Goal: Task Accomplishment & Management: Manage account settings

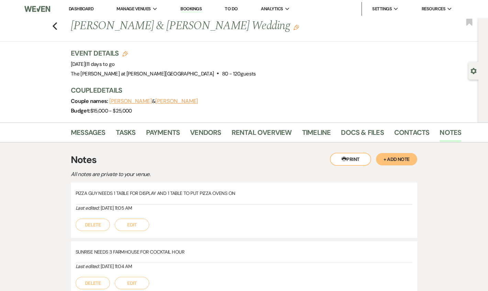
click at [81, 8] on link "Dashboard" at bounding box center [81, 9] width 25 height 6
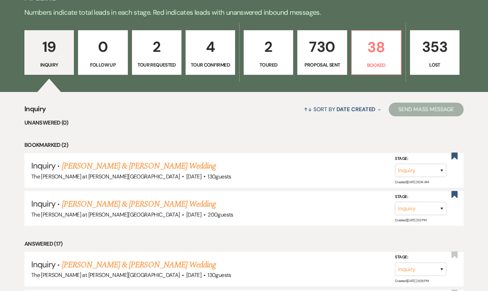
scroll to position [83, 0]
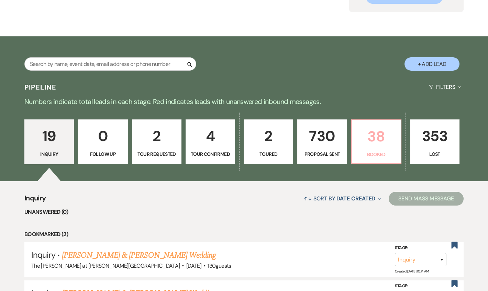
click at [374, 143] on p "38" at bounding box center [376, 136] width 41 height 23
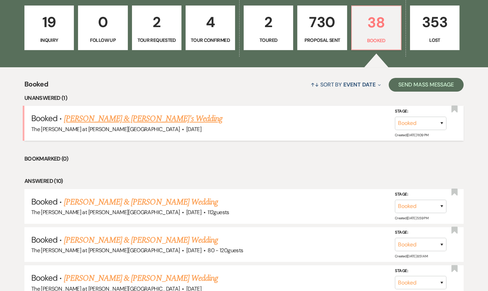
scroll to position [208, 0]
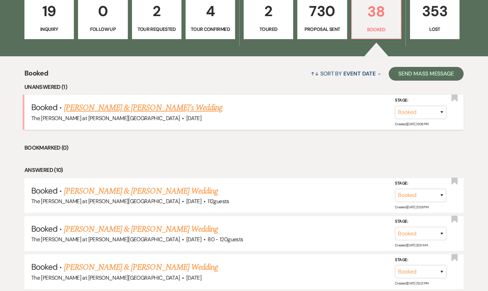
drag, startPoint x: 123, startPoint y: 108, endPoint x: 132, endPoint y: 109, distance: 8.7
click at [123, 108] on link "[PERSON_NAME] & [PERSON_NAME]'s Wedding" at bounding box center [143, 108] width 159 height 12
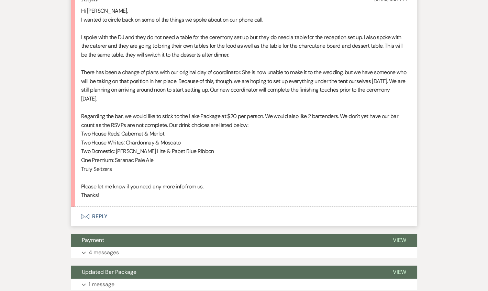
scroll to position [208, 0]
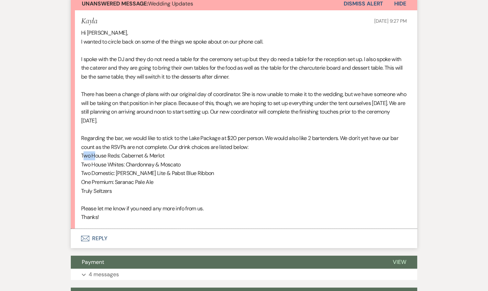
drag, startPoint x: 83, startPoint y: 155, endPoint x: 94, endPoint y: 156, distance: 11.1
click at [94, 156] on p "Two House Reds: Cabernet & Merlot" at bounding box center [244, 156] width 326 height 9
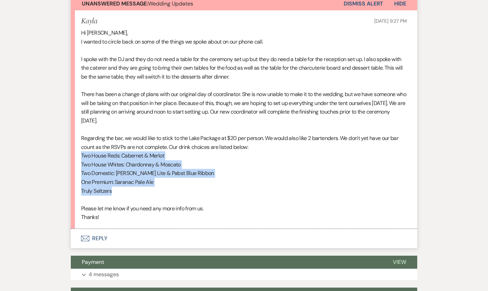
drag, startPoint x: 94, startPoint y: 156, endPoint x: 130, endPoint y: 195, distance: 52.8
click at [130, 195] on li "Kayla [DATE] 9:27 PM Hi [PERSON_NAME], I wanted to circle back on some of the t…" at bounding box center [244, 119] width 346 height 219
drag, startPoint x: 130, startPoint y: 195, endPoint x: 114, endPoint y: 191, distance: 16.2
click at [114, 191] on p "Truly Seltzers" at bounding box center [244, 191] width 326 height 9
click at [111, 191] on p "Truly Seltzers" at bounding box center [244, 191] width 326 height 9
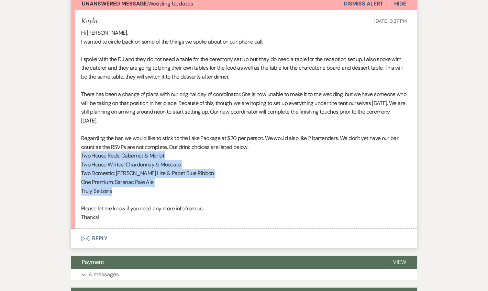
click at [119, 191] on p "Truly Seltzers" at bounding box center [244, 191] width 326 height 9
drag, startPoint x: 115, startPoint y: 191, endPoint x: 81, endPoint y: 159, distance: 46.5
click at [81, 159] on div "Hi [PERSON_NAME], I wanted to circle back on some of the things we spoke about …" at bounding box center [244, 126] width 326 height 194
copy div "Two House Reds: Cabernet & Merlot Two House Whites: Chardonnay & Moscato Two Do…"
click at [231, 177] on p "Two Domestic: [PERSON_NAME] Lite & Pabst Blue Ribbon" at bounding box center [244, 173] width 326 height 9
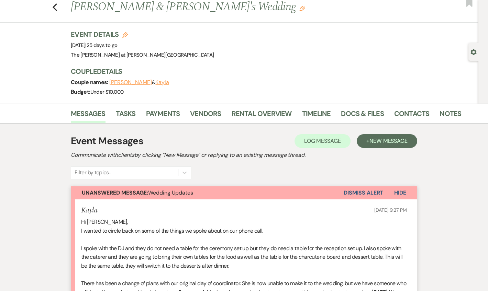
scroll to position [0, 0]
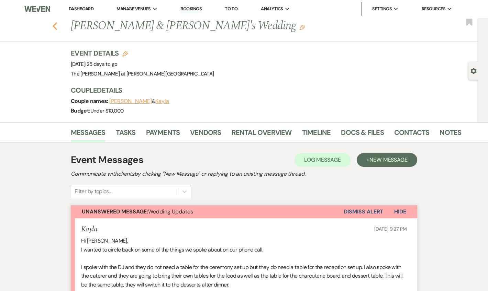
click at [57, 26] on icon "Previous" at bounding box center [54, 26] width 5 height 8
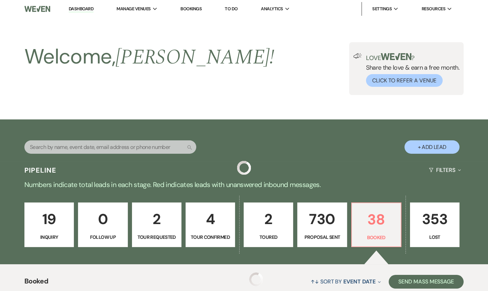
scroll to position [208, 0]
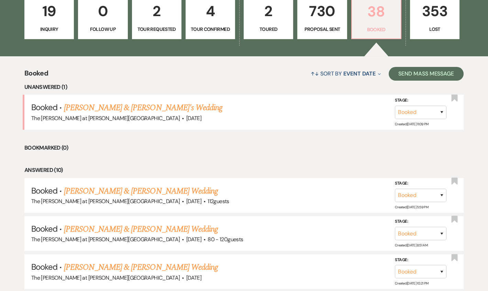
click at [366, 6] on p "38" at bounding box center [376, 11] width 41 height 23
click at [369, 28] on p "Booked" at bounding box center [376, 30] width 41 height 8
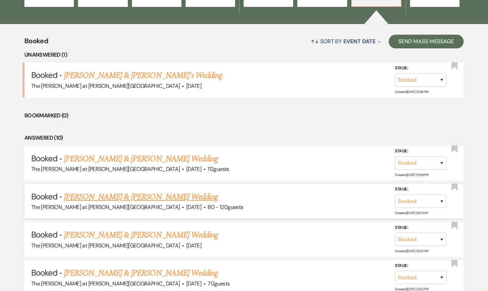
scroll to position [291, 0]
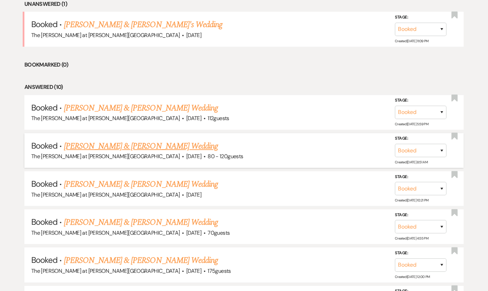
click at [120, 142] on link "[PERSON_NAME] & [PERSON_NAME] Wedding" at bounding box center [141, 146] width 154 height 12
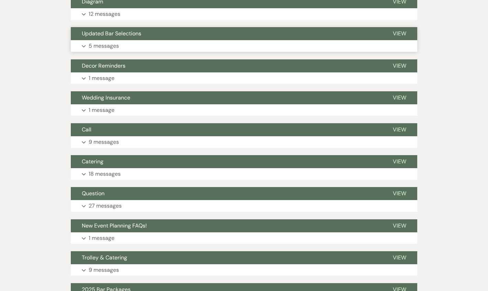
scroll to position [166, 0]
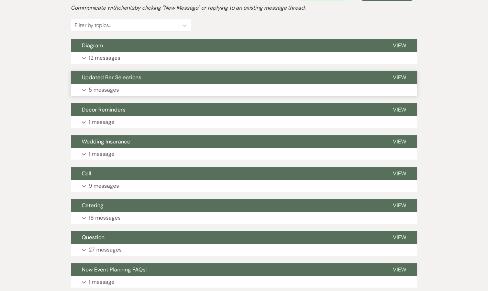
click at [100, 92] on p "5 messages" at bounding box center [104, 90] width 30 height 9
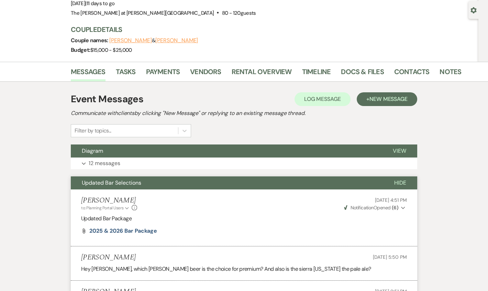
scroll to position [0, 0]
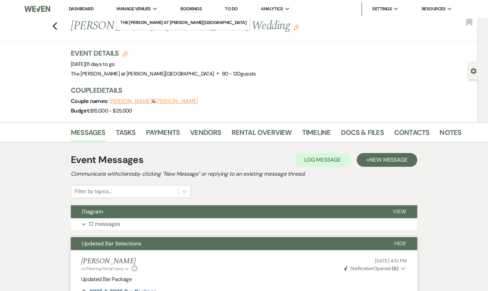
drag, startPoint x: 84, startPoint y: 7, endPoint x: 139, endPoint y: 15, distance: 55.4
click at [84, 7] on link "Dashboard" at bounding box center [81, 9] width 25 height 6
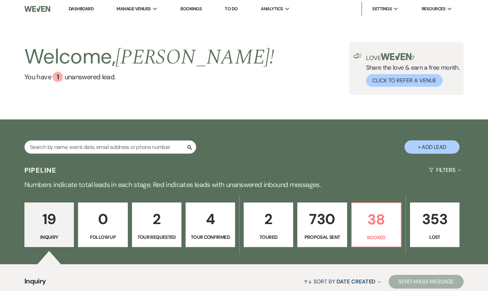
click at [263, 70] on div "Welcome, [PERSON_NAME] ! You have 1 unanswered lead . Love ? Share the love & e…" at bounding box center [244, 68] width 488 height 53
click at [84, 9] on link "Dashboard" at bounding box center [81, 9] width 25 height 7
